Goal: Task Accomplishment & Management: Use online tool/utility

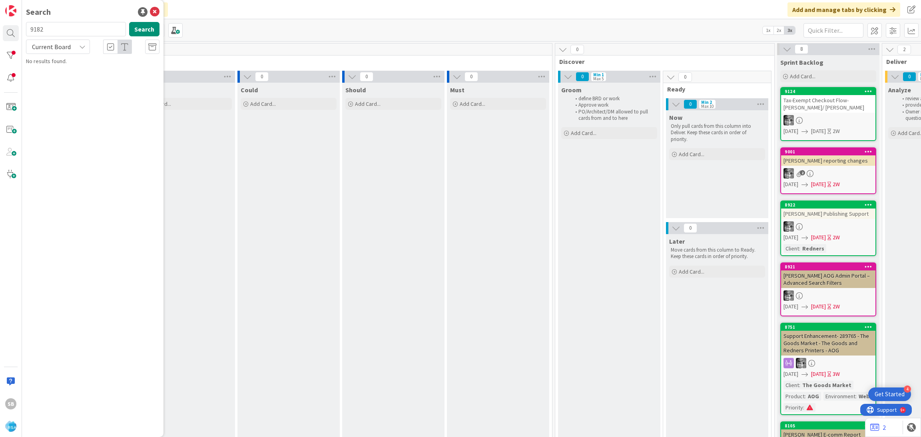
type input "9182"
click at [54, 42] on span "Current Board" at bounding box center [51, 46] width 42 height 11
click at [66, 88] on div "Current Board All Boards" at bounding box center [72, 73] width 92 height 36
click at [64, 84] on span "All Boards" at bounding box center [71, 80] width 83 height 12
click at [79, 70] on span "Support Defect- 307553- Superior- RSA" at bounding box center [102, 70] width 93 height 7
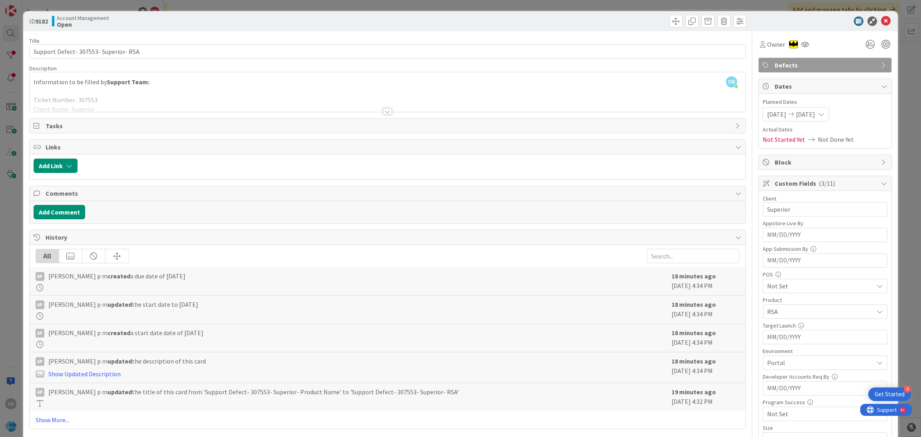
scroll to position [202, 0]
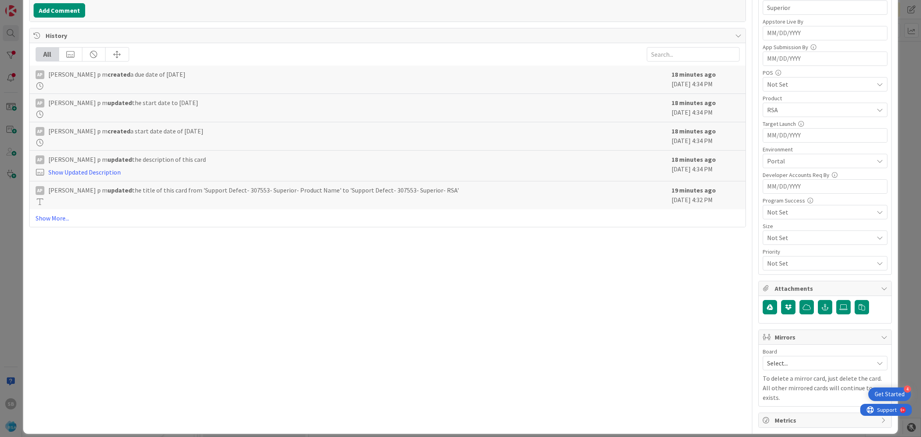
click at [781, 372] on div "Board Select... To delete a mirror card, just delete the card. All other mirror…" at bounding box center [824, 376] width 125 height 54
click at [767, 364] on span "Select..." at bounding box center [818, 363] width 102 height 11
click at [778, 417] on span "Software Development" at bounding box center [829, 415] width 105 height 12
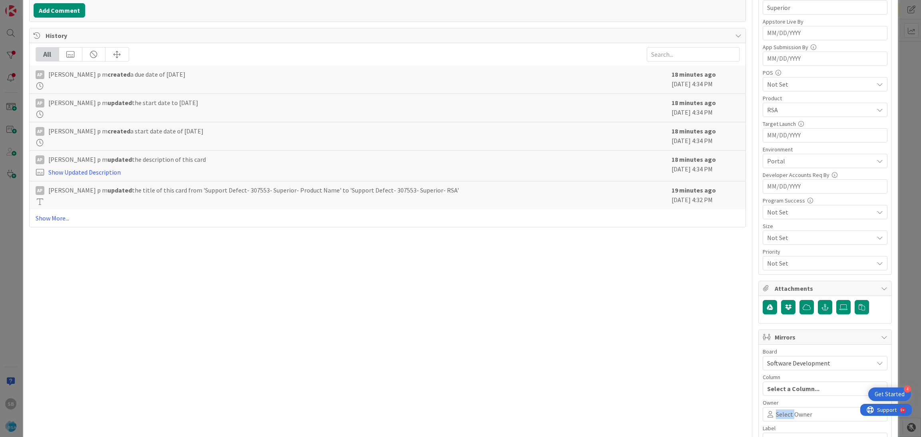
click at [778, 417] on span "Select Owner" at bounding box center [794, 415] width 36 height 10
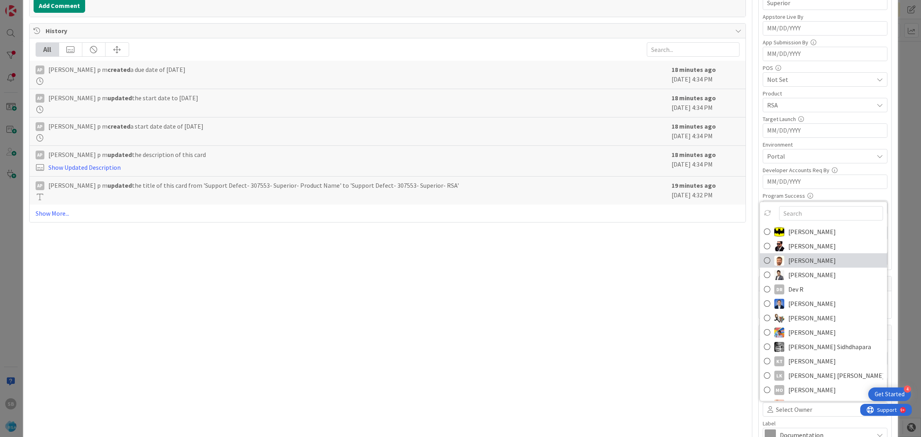
click at [774, 261] on img at bounding box center [779, 260] width 10 height 10
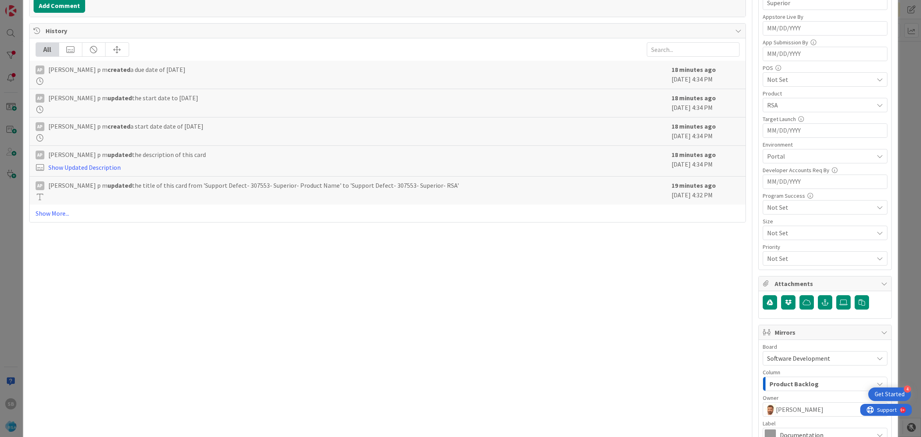
scroll to position [297, 0]
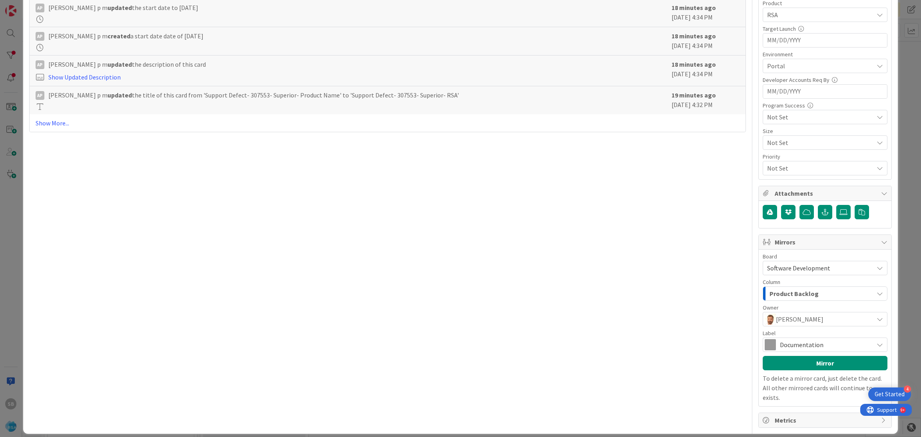
click at [794, 342] on span "Documentation" at bounding box center [825, 344] width 90 height 11
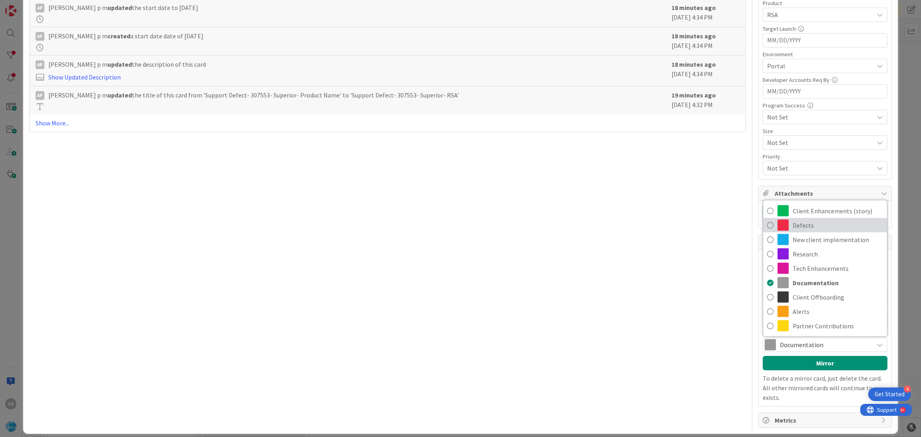
click at [797, 227] on span "Defects" at bounding box center [837, 225] width 90 height 12
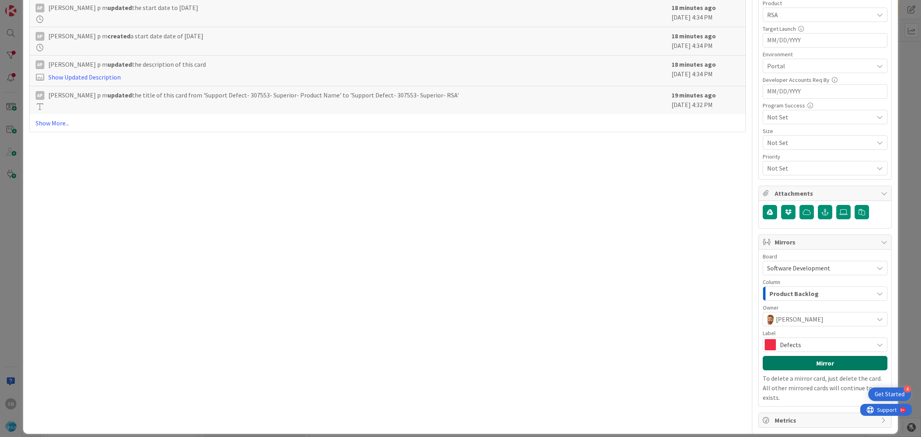
click at [784, 368] on button "Mirror" at bounding box center [824, 363] width 125 height 14
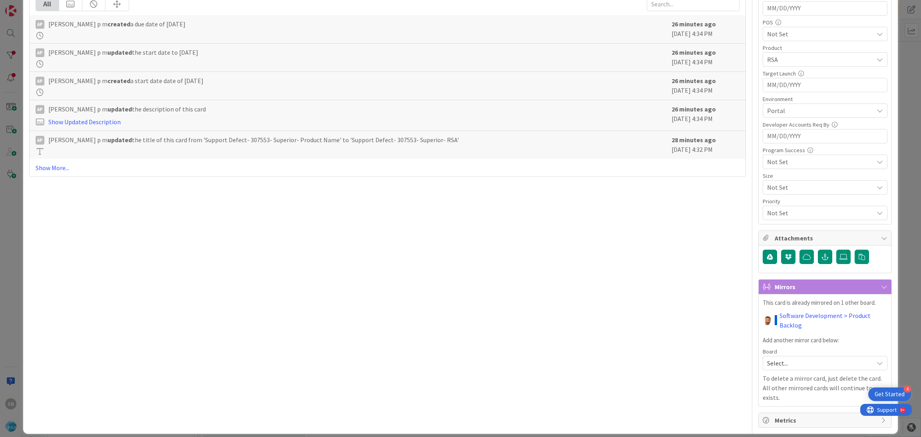
scroll to position [0, 0]
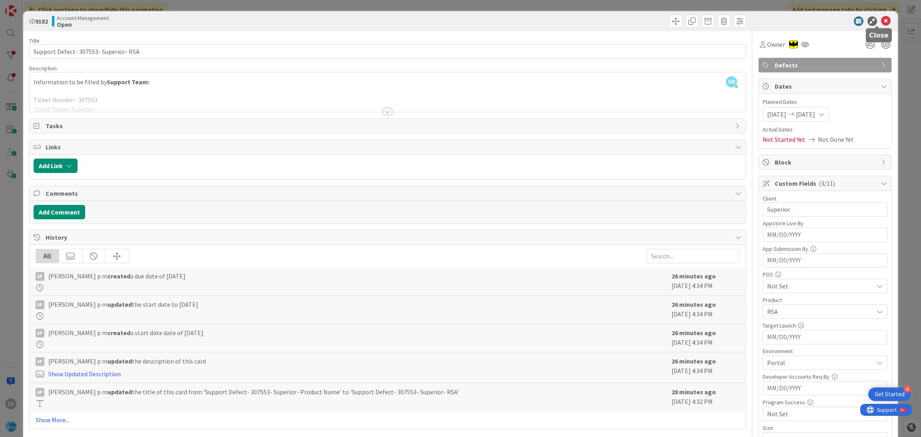
click at [881, 19] on icon at bounding box center [886, 21] width 10 height 10
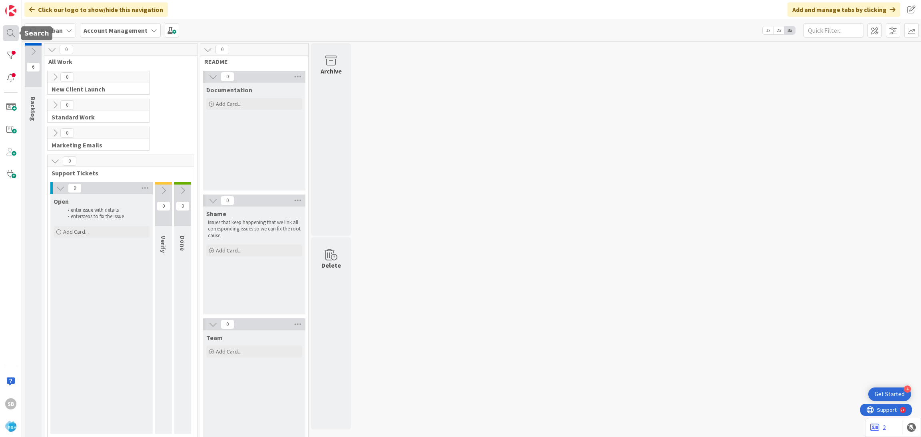
click at [15, 32] on div at bounding box center [11, 33] width 16 height 16
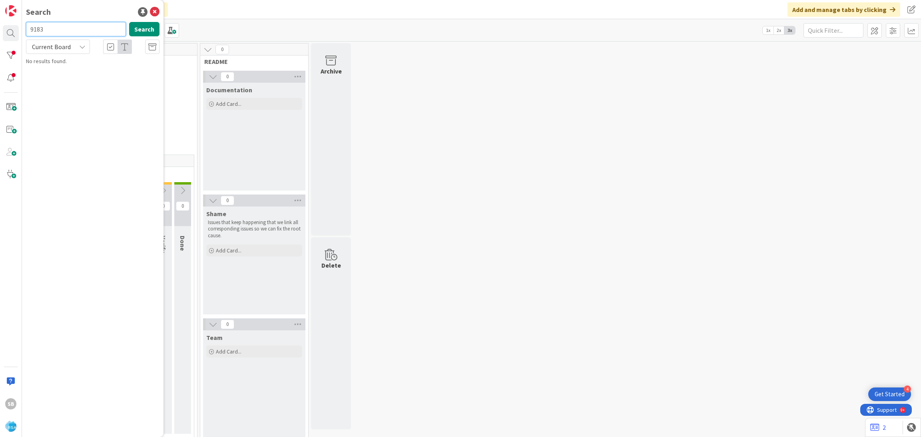
type input "9183"
click at [92, 85] on div "Search 9183 Search Current Board Account Management › Open 9183 Support Defect-…" at bounding box center [92, 218] width 141 height 437
click at [76, 74] on p "Support Defect- 307631- Superior- RSA" at bounding box center [98, 70] width 122 height 8
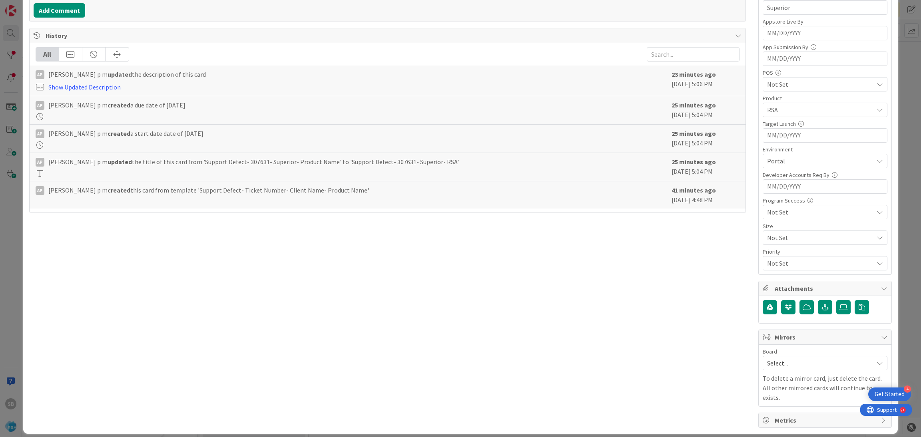
click at [787, 354] on div "Board" at bounding box center [824, 352] width 125 height 6
click at [780, 360] on span "Select..." at bounding box center [818, 363] width 102 height 11
click at [768, 408] on div "Select... Account Management Software Development" at bounding box center [824, 398] width 125 height 55
click at [763, 422] on link "Software Development" at bounding box center [825, 415] width 124 height 14
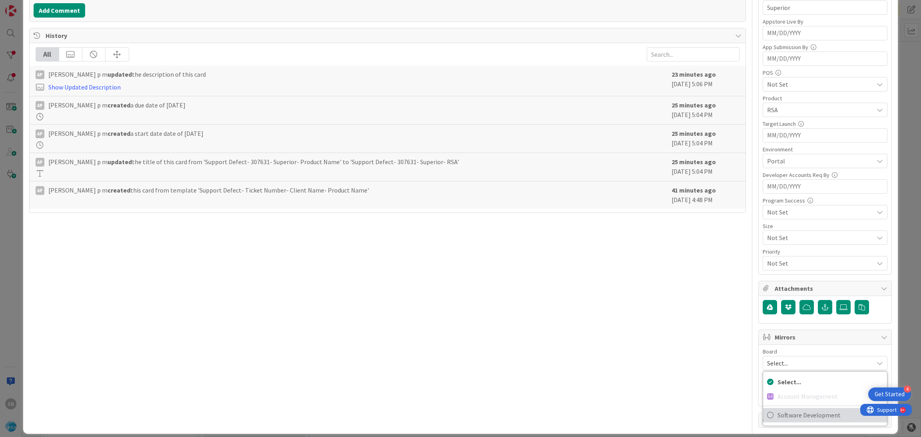
scroll to position [207, 0]
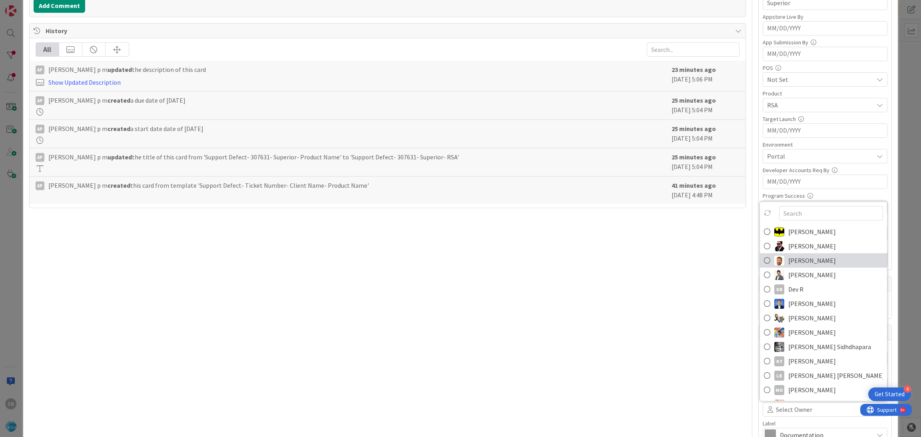
click at [776, 262] on link "[PERSON_NAME]" at bounding box center [823, 260] width 127 height 14
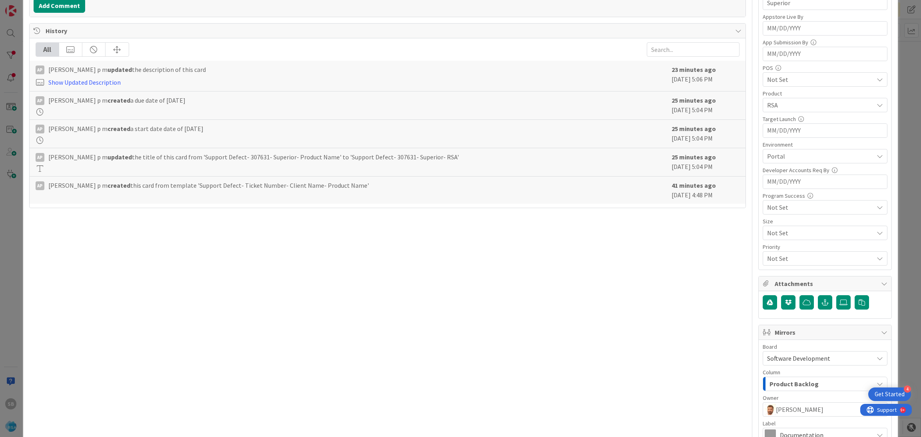
scroll to position [297, 0]
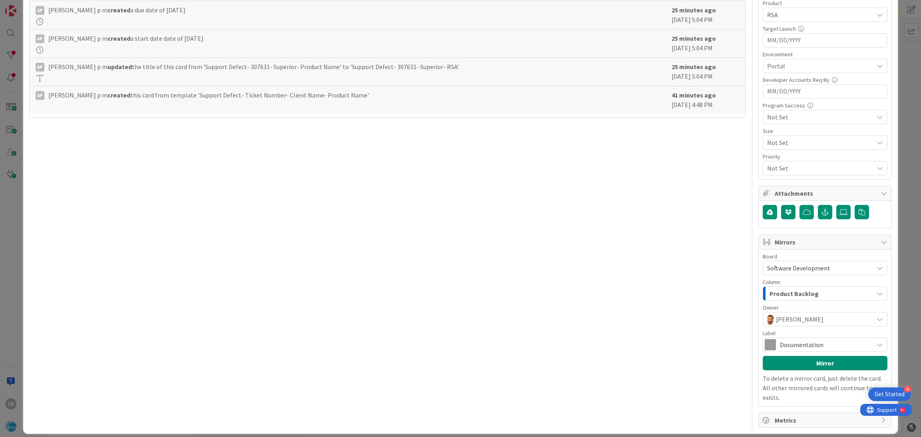
click at [800, 347] on span "Documentation" at bounding box center [825, 344] width 90 height 11
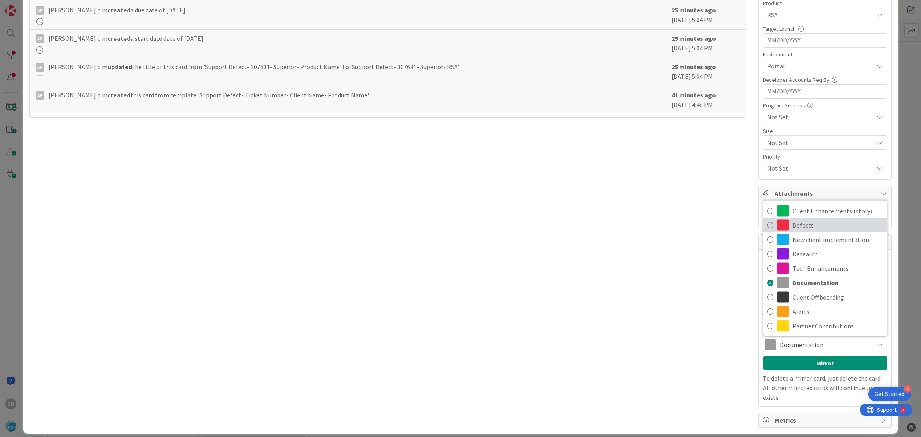
click at [792, 227] on span "Defects" at bounding box center [837, 225] width 90 height 12
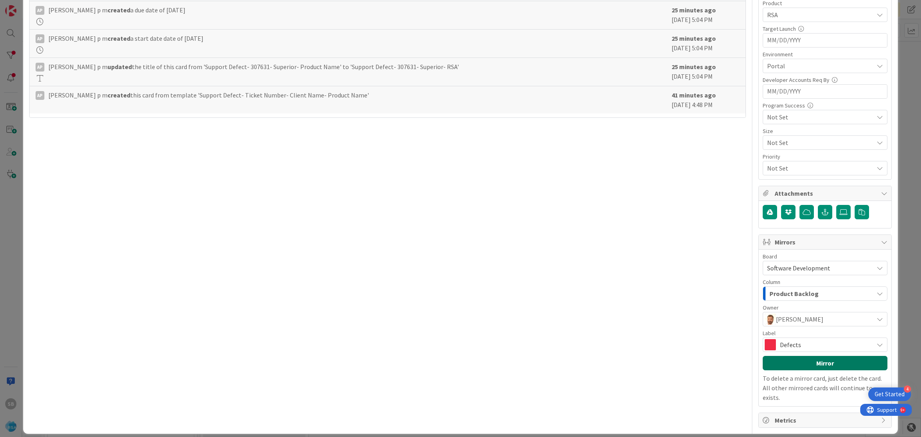
click at [790, 362] on button "Mirror" at bounding box center [824, 363] width 125 height 14
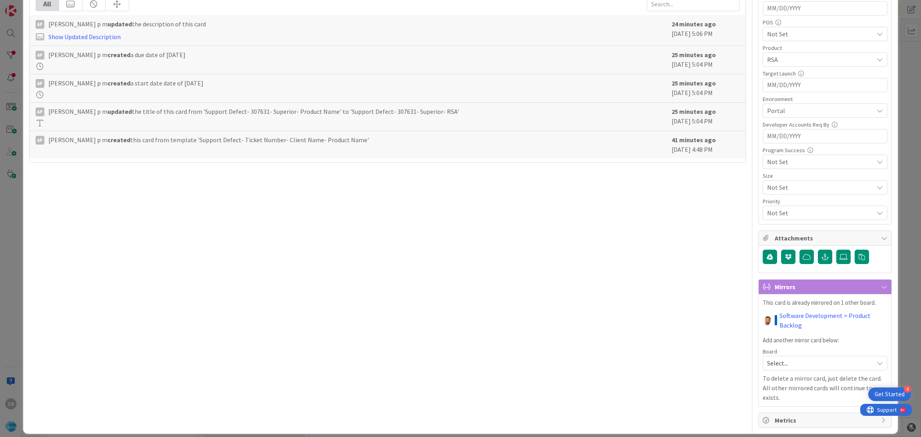
scroll to position [0, 0]
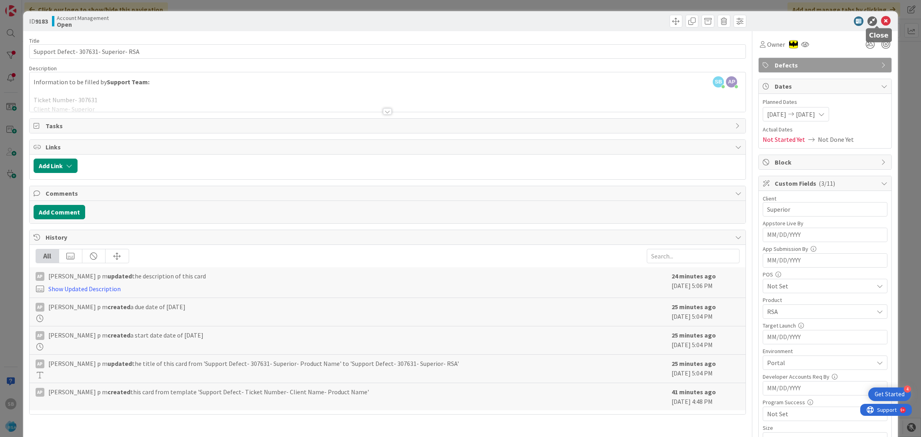
click at [881, 24] on icon at bounding box center [886, 21] width 10 height 10
